Goal: Information Seeking & Learning: Learn about a topic

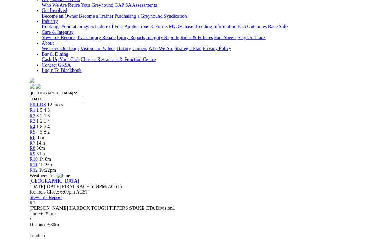
scroll to position [59, 0]
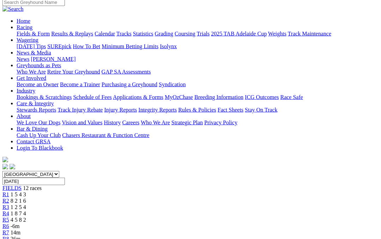
click at [9, 198] on link "R2" at bounding box center [5, 201] width 7 height 6
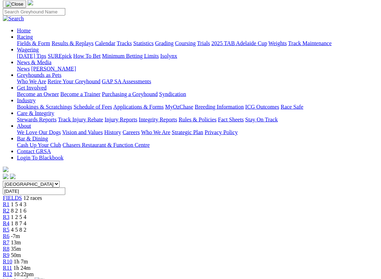
scroll to position [41, 0]
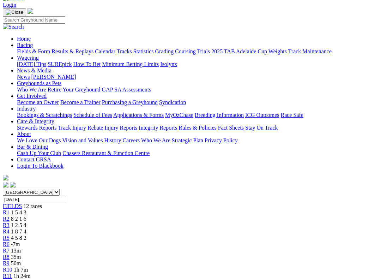
click at [10, 222] on link "R3" at bounding box center [6, 225] width 7 height 6
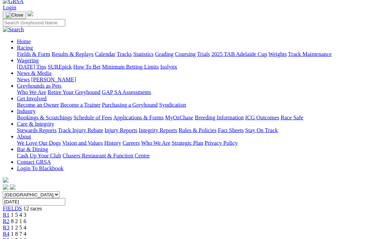
scroll to position [28, 0]
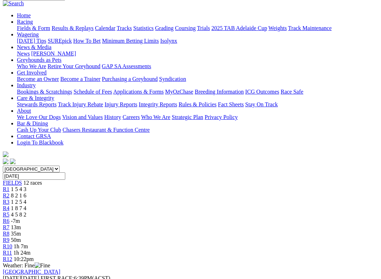
scroll to position [68, 0]
